Goal: Information Seeking & Learning: Learn about a topic

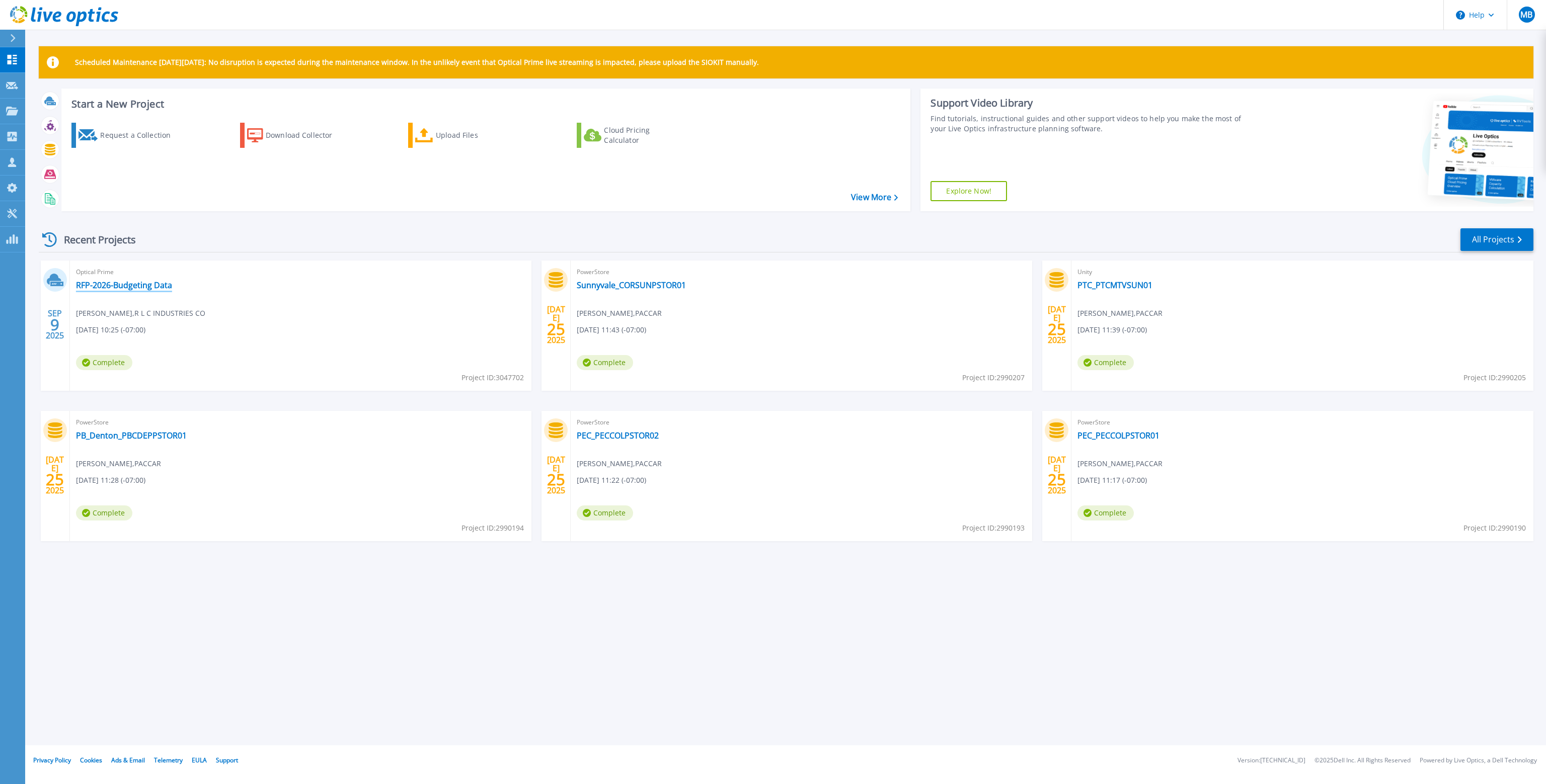
click at [149, 284] on link "RFP-2026-Budgeting Data" at bounding box center [124, 285] width 96 height 10
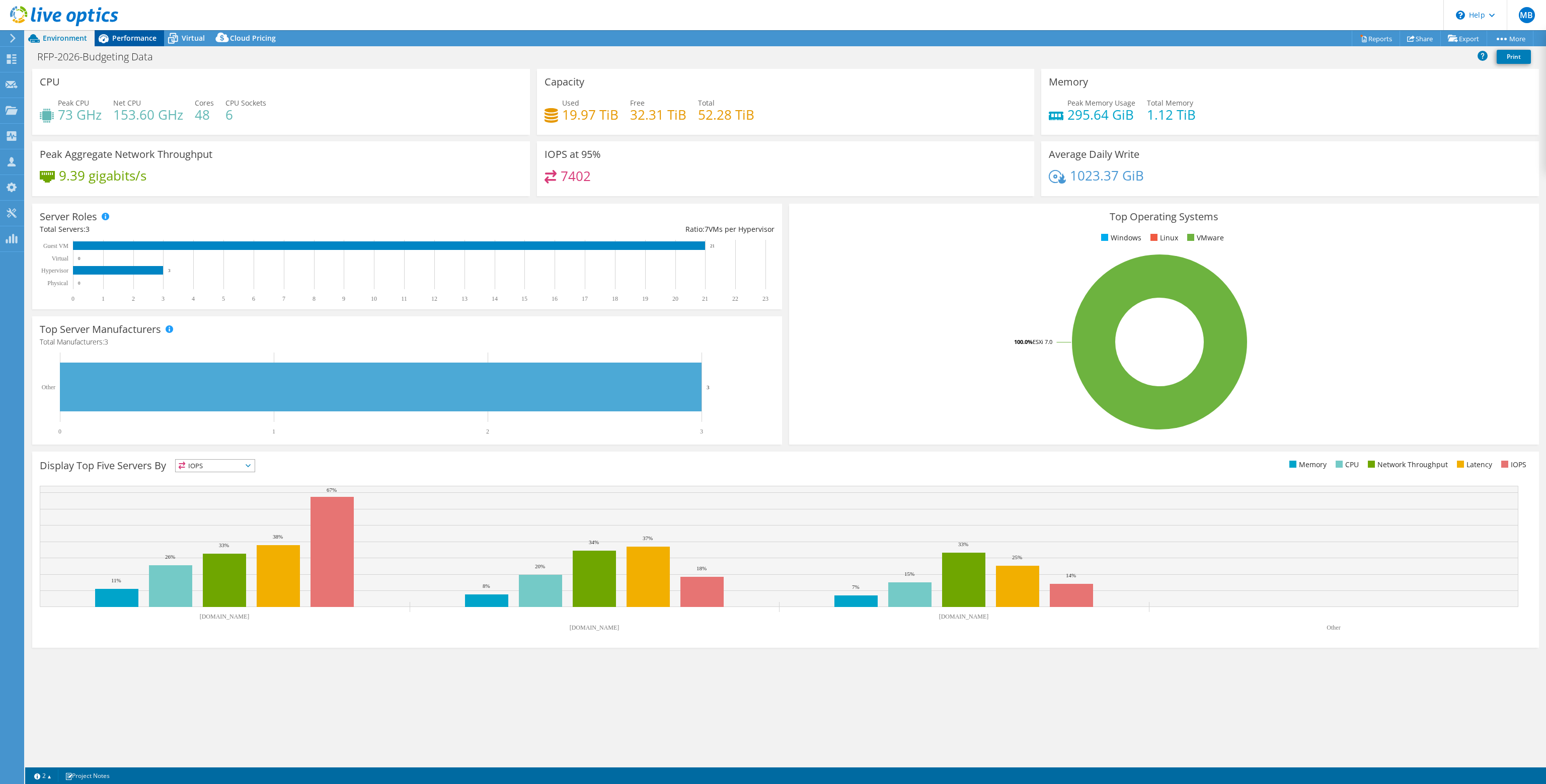
click at [136, 32] on div "Performance" at bounding box center [129, 38] width 69 height 16
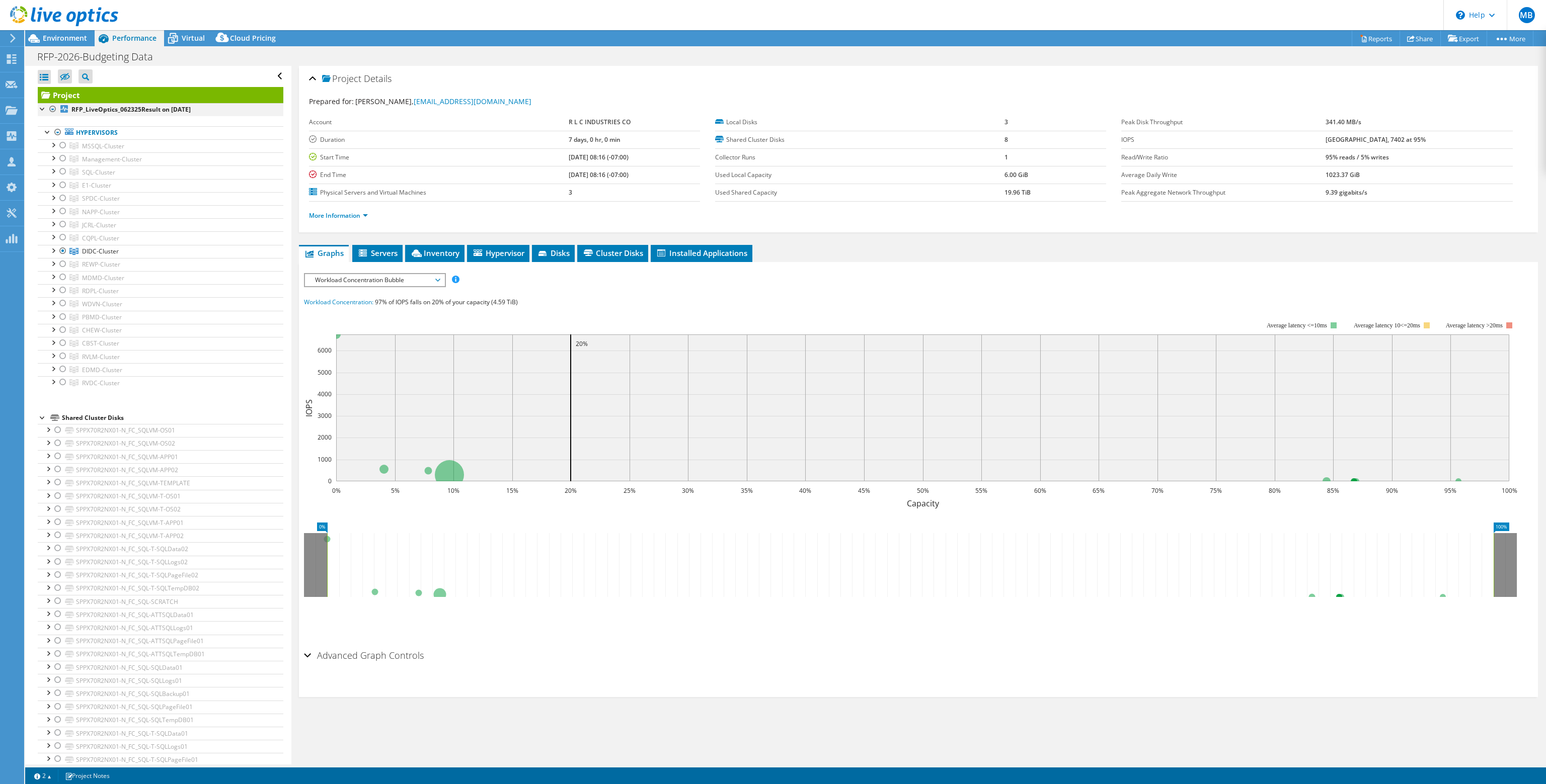
click at [41, 108] on div at bounding box center [42, 108] width 10 height 10
click at [41, 108] on div at bounding box center [42, 108] width 10 height 10
click at [55, 247] on div at bounding box center [53, 250] width 10 height 10
click at [58, 262] on div at bounding box center [58, 263] width 10 height 10
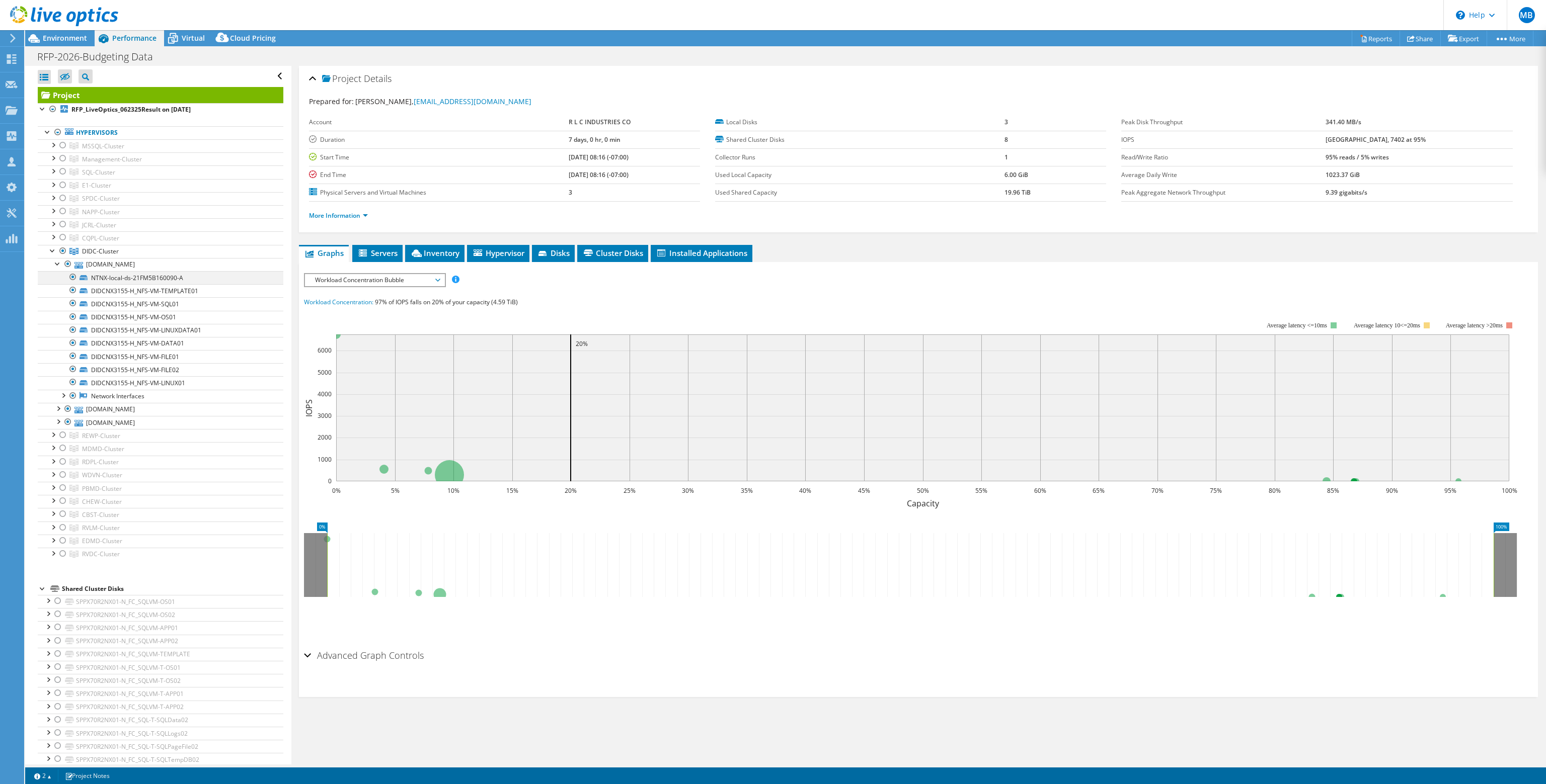
click at [76, 273] on div at bounding box center [73, 277] width 10 height 12
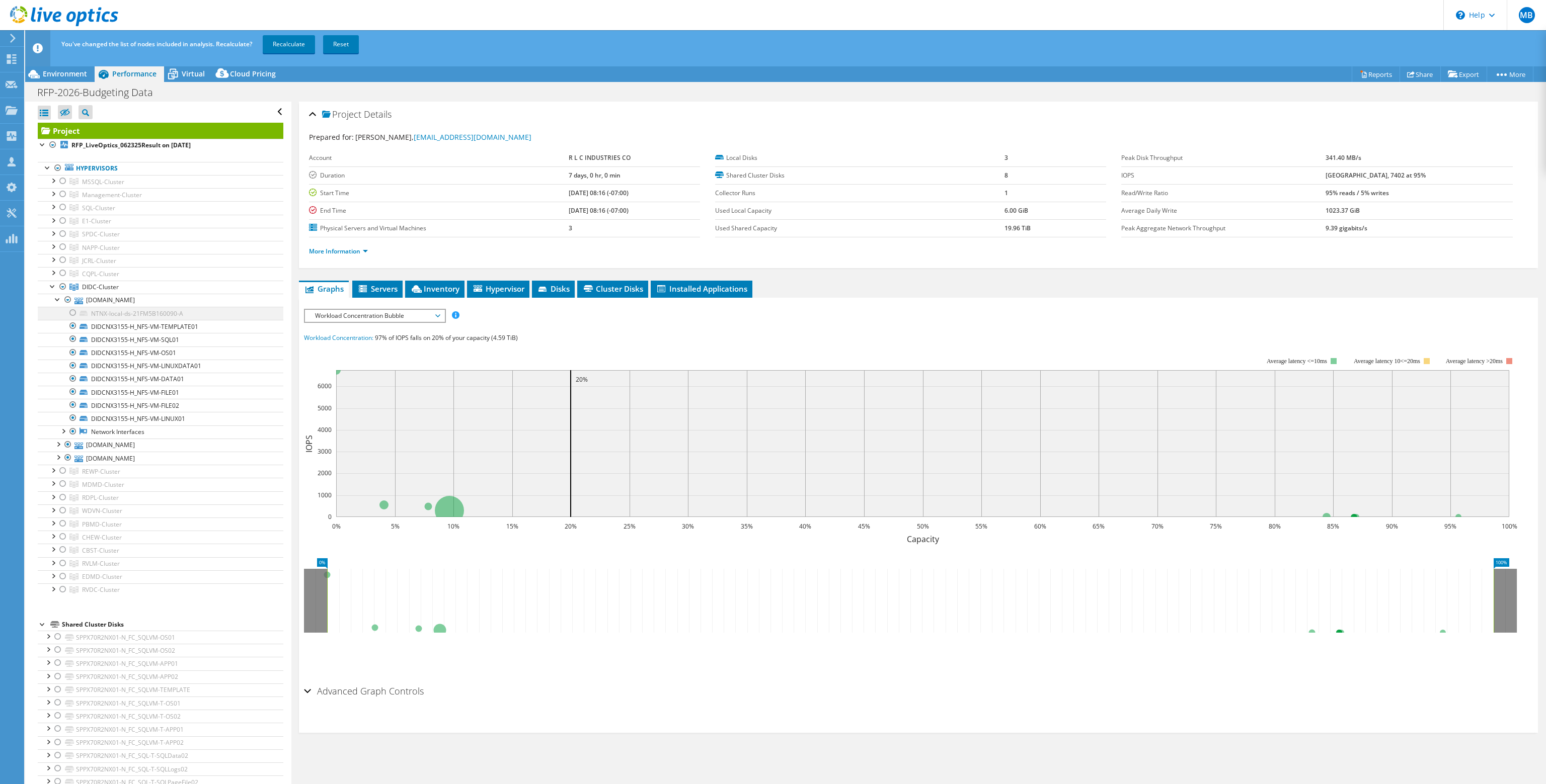
click at [76, 273] on icon at bounding box center [74, 273] width 9 height 7
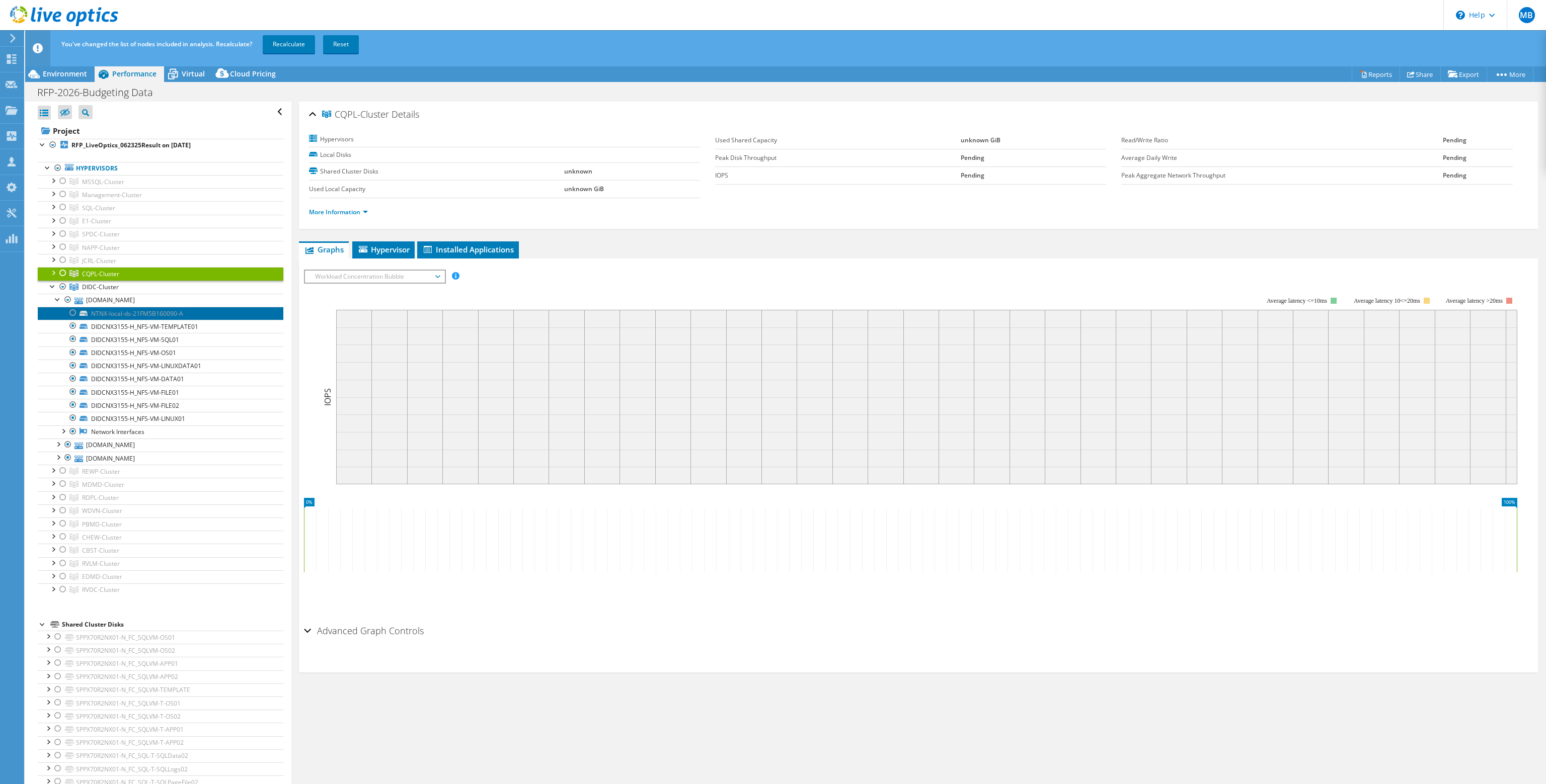
click at [79, 311] on link "NTNX-local-ds-21FM5B160090-A" at bounding box center [160, 313] width 246 height 13
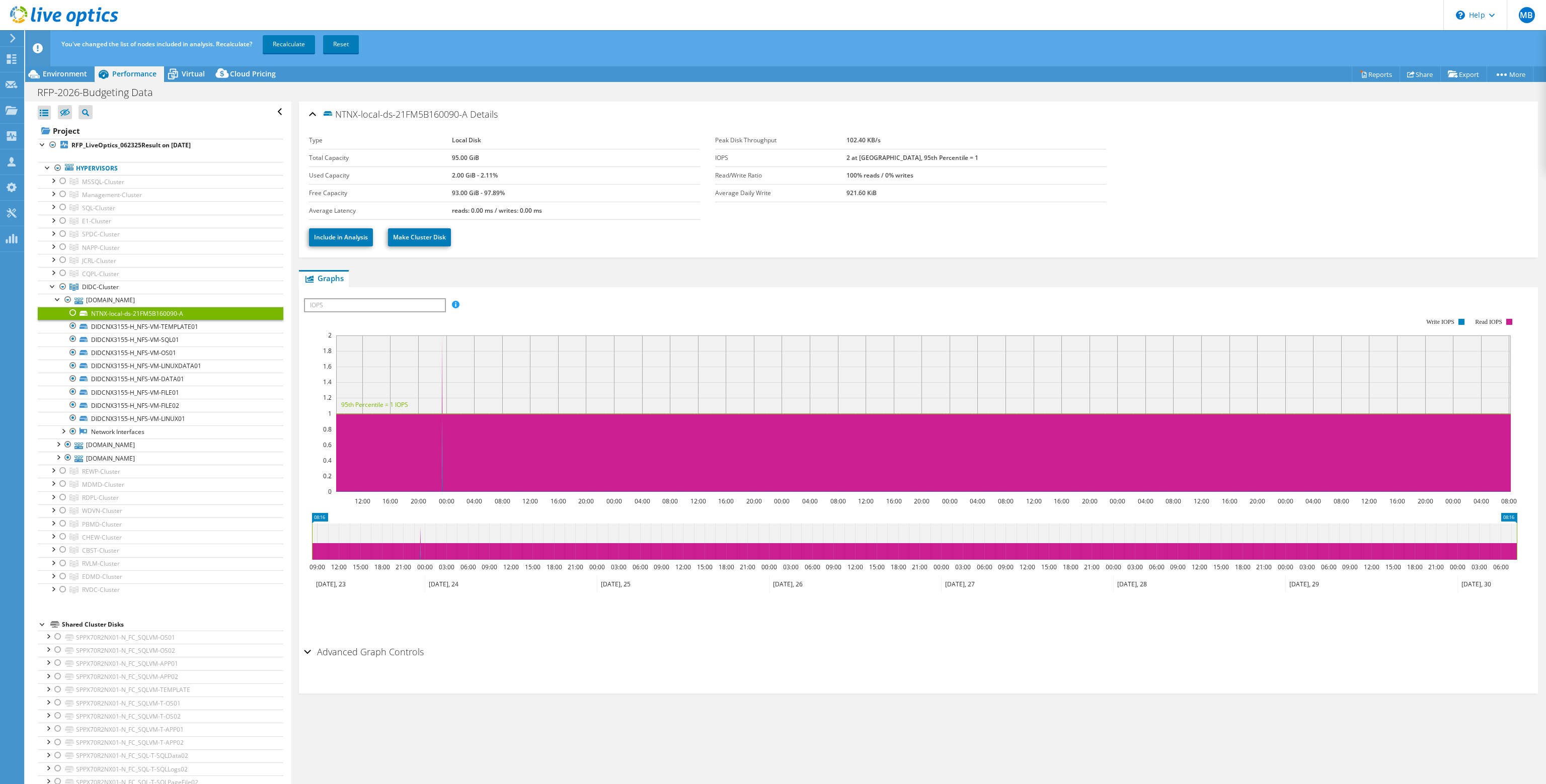
click at [69, 309] on div at bounding box center [73, 313] width 10 height 12
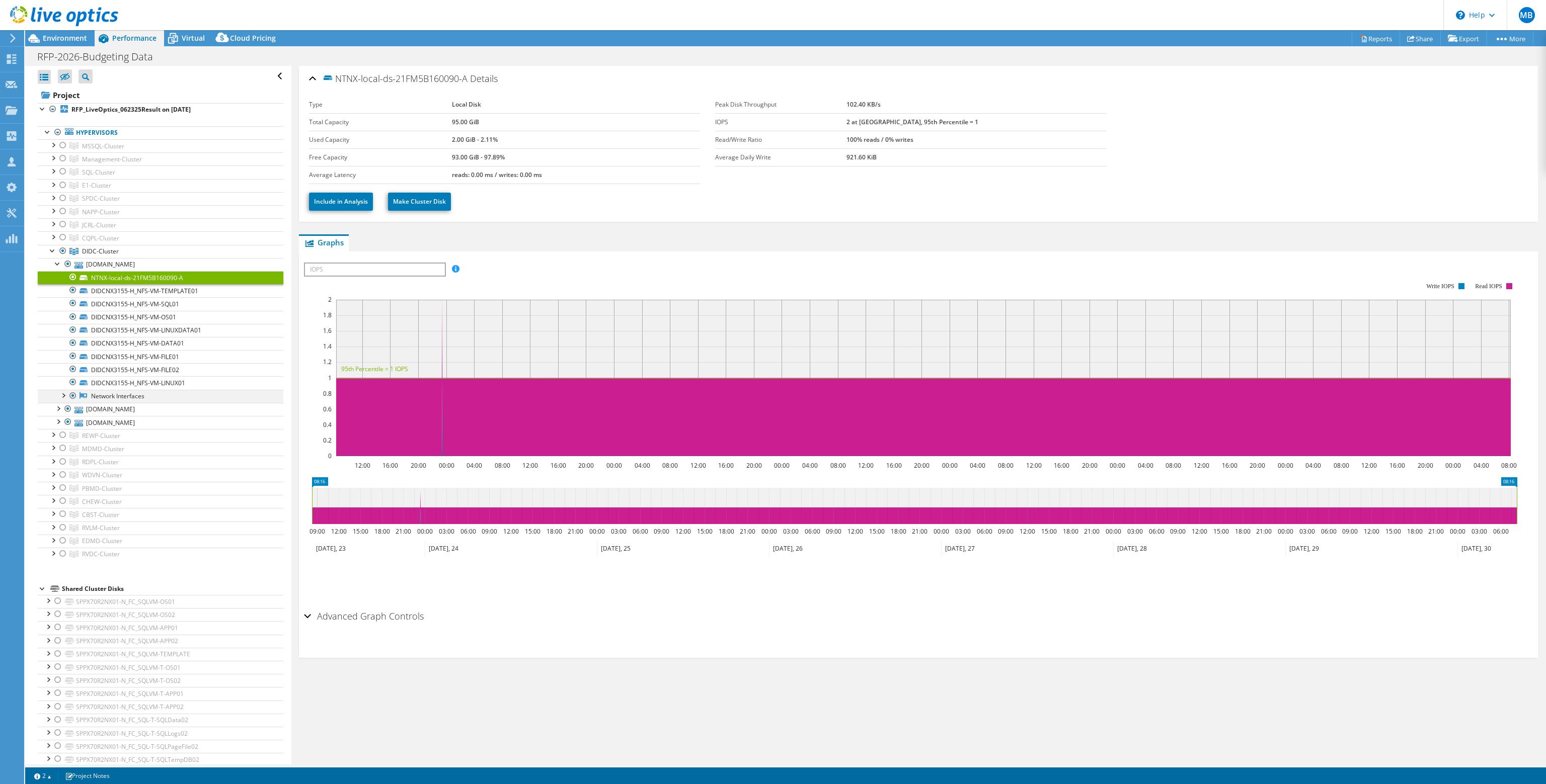
click at [66, 393] on div at bounding box center [63, 395] width 10 height 10
click at [57, 261] on div at bounding box center [58, 263] width 10 height 10
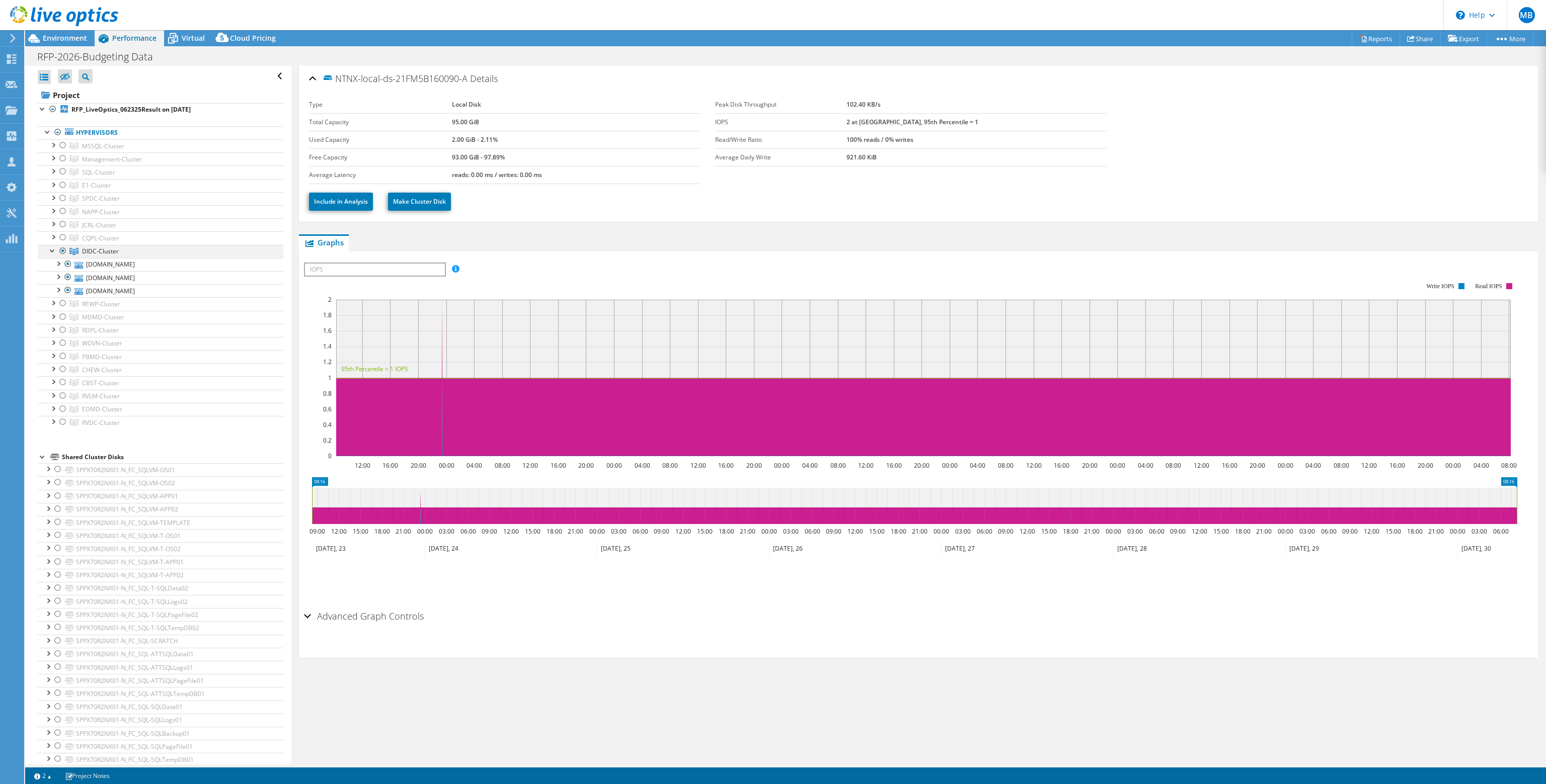
click at [55, 251] on div at bounding box center [53, 250] width 10 height 10
click at [192, 27] on header "MB Partner Team Member Mark Brannfors Markbra@cdw.com CDW My Profile Log Out \n…" at bounding box center [773, 15] width 1546 height 30
click at [191, 40] on span "Virtual" at bounding box center [194, 38] width 23 height 10
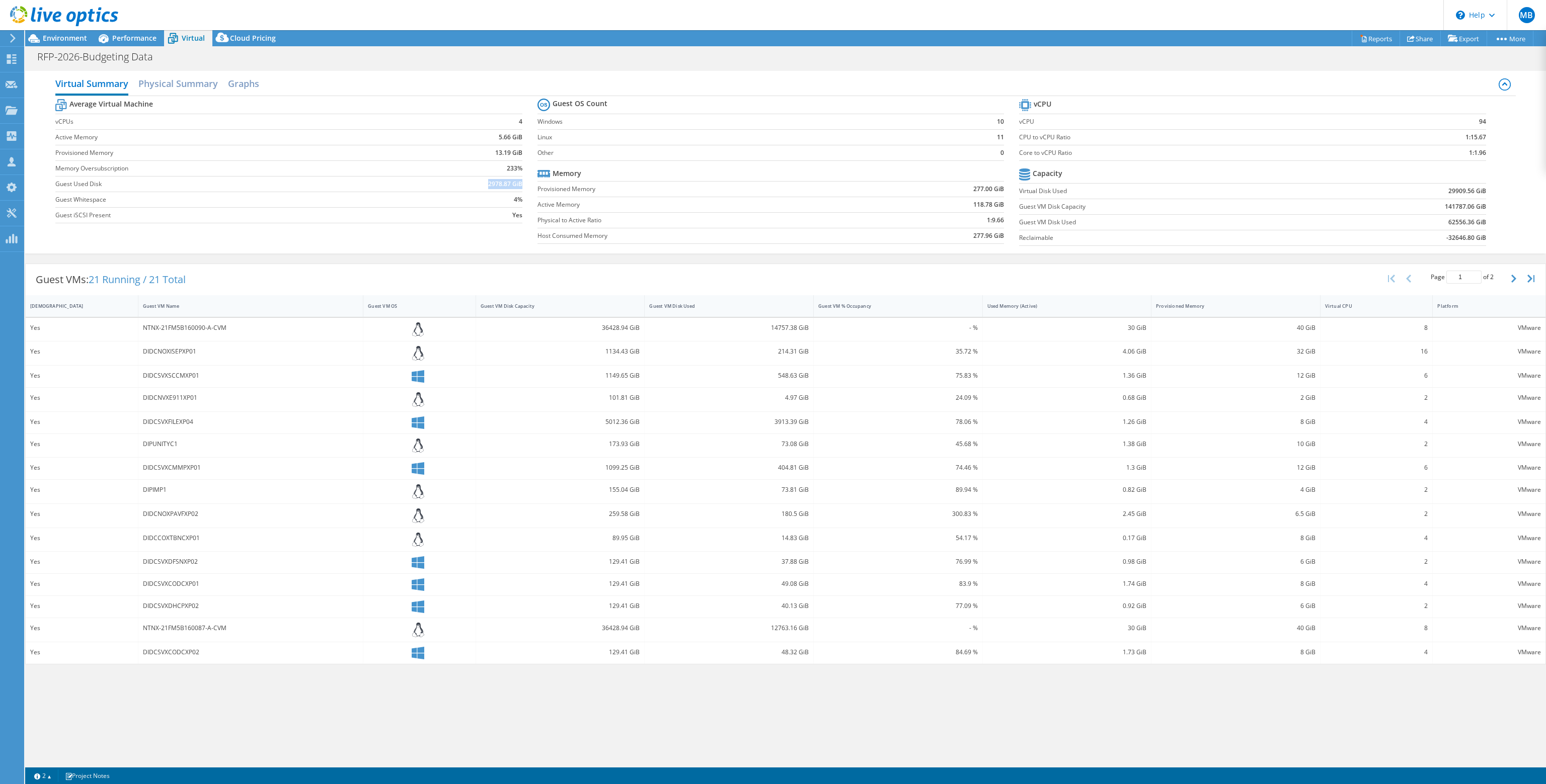
drag, startPoint x: 495, startPoint y: 184, endPoint x: 521, endPoint y: 182, distance: 26.1
click at [521, 182] on b "2978.87 GiB" at bounding box center [505, 184] width 34 height 10
click at [143, 37] on span "Performance" at bounding box center [135, 38] width 44 height 10
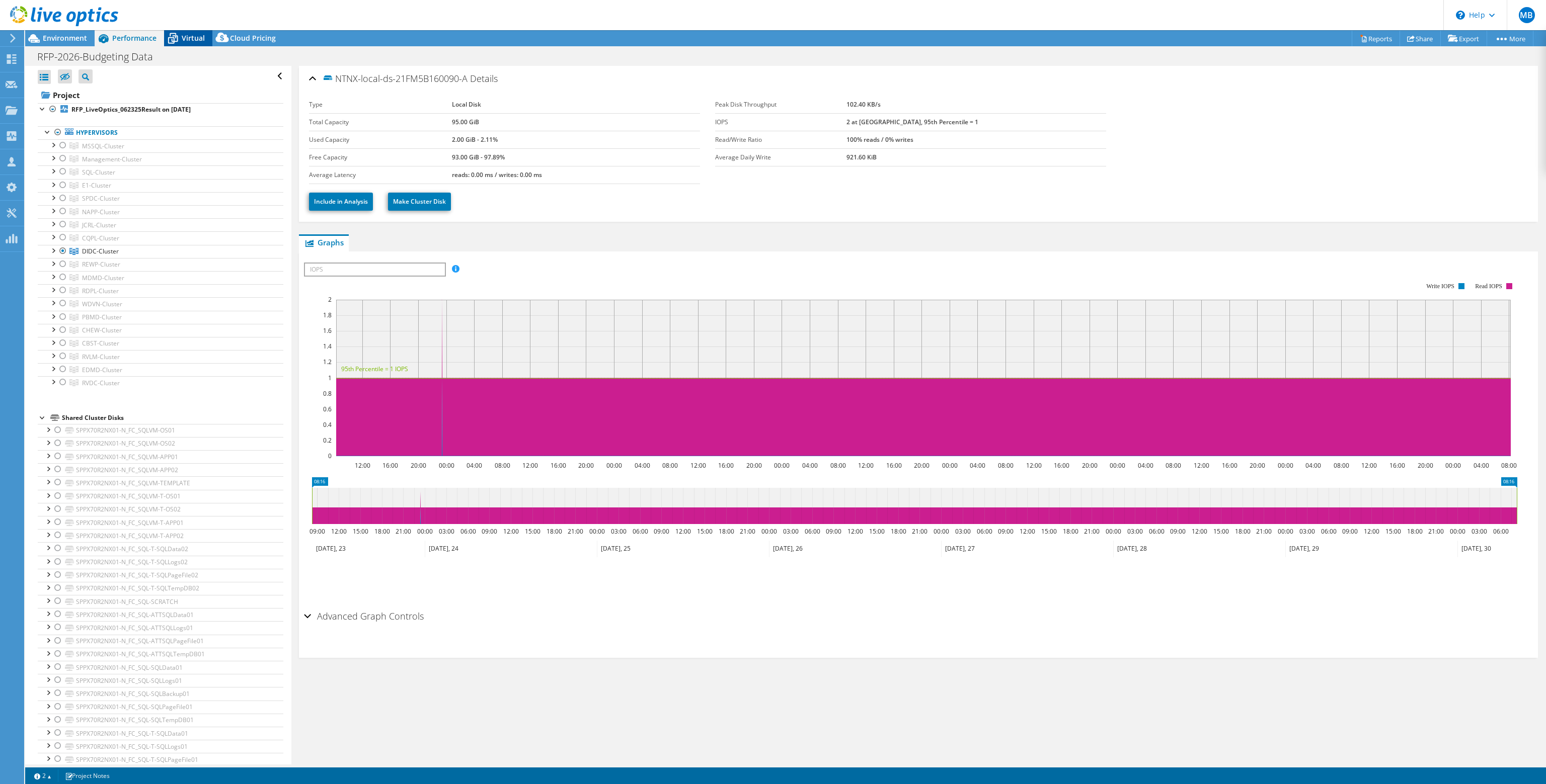
click at [178, 34] on icon at bounding box center [173, 38] width 18 height 18
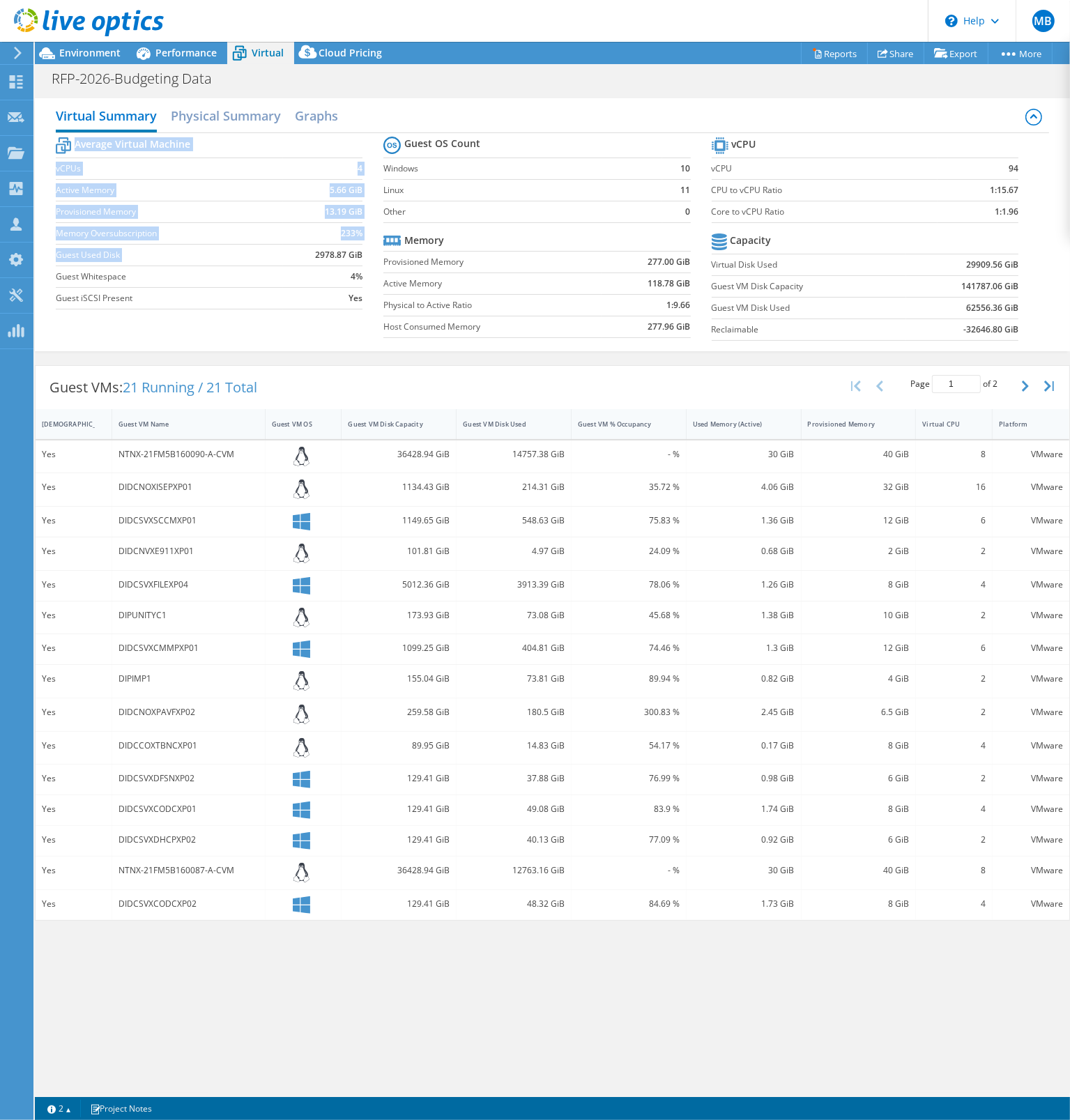
drag, startPoint x: 313, startPoint y: 251, endPoint x: 363, endPoint y: 248, distance: 50.1
click at [363, 248] on section "Average Virtual Machine vCPUs 4 Active Memory 5.66 GiB Provisioned Memory 13.19…" at bounding box center [220, 225] width 328 height 183
